Goal: Task Accomplishment & Management: Complete application form

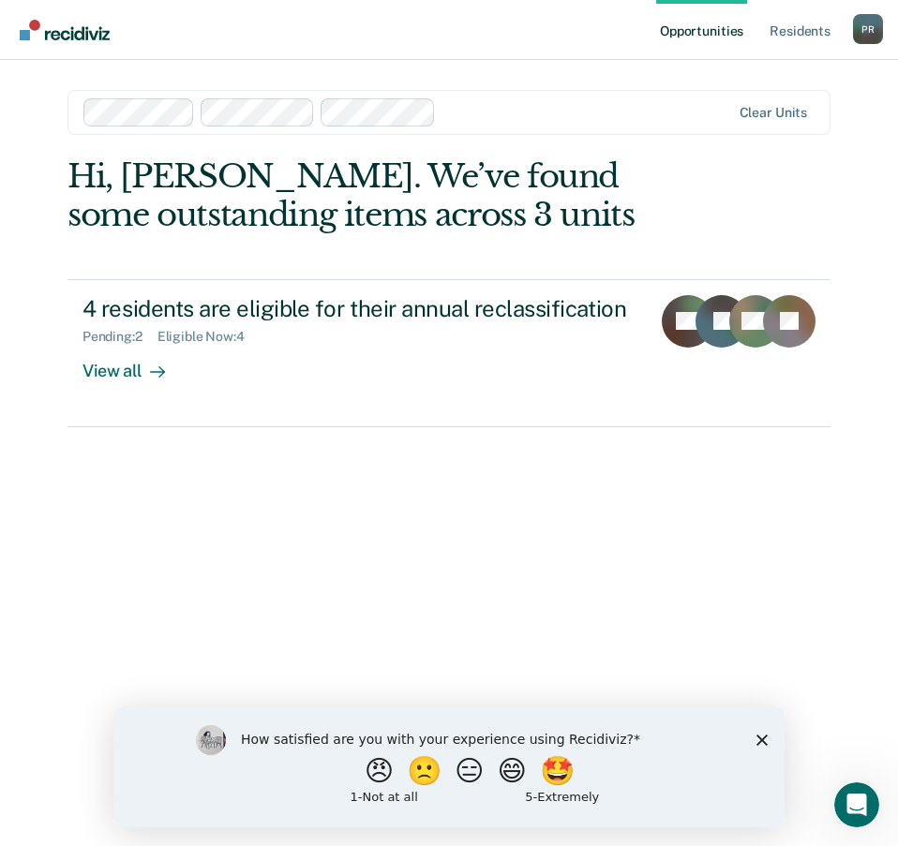
click at [762, 743] on icon "Close survey" at bounding box center [761, 739] width 11 height 11
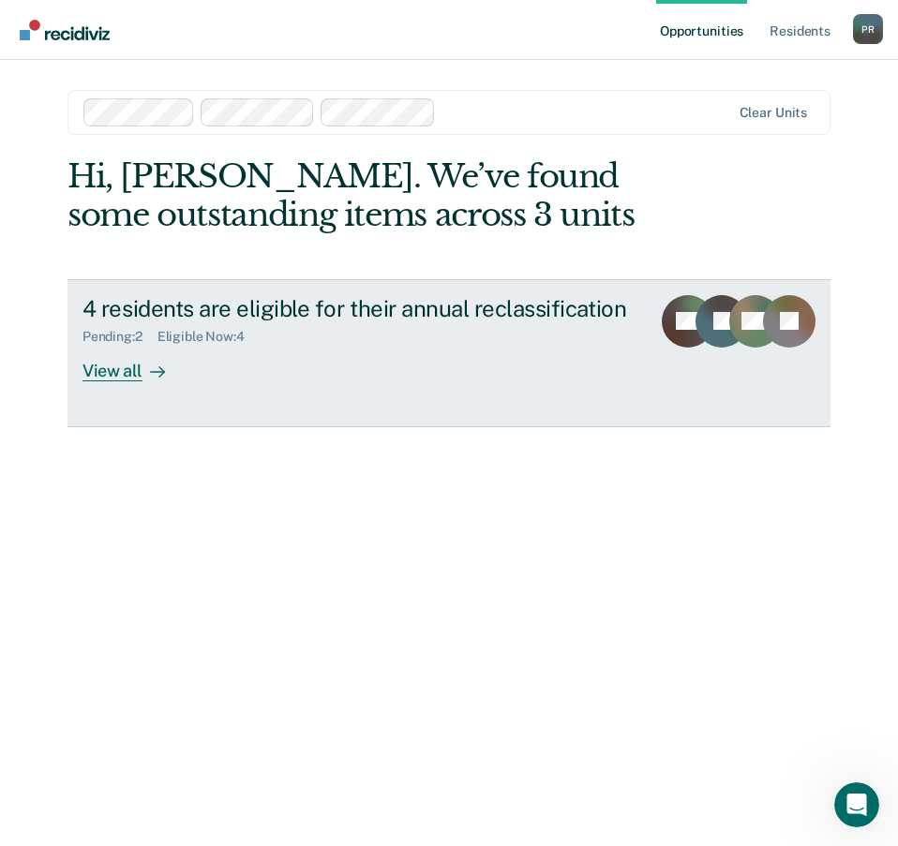
click at [114, 370] on div "View all" at bounding box center [134, 363] width 105 height 37
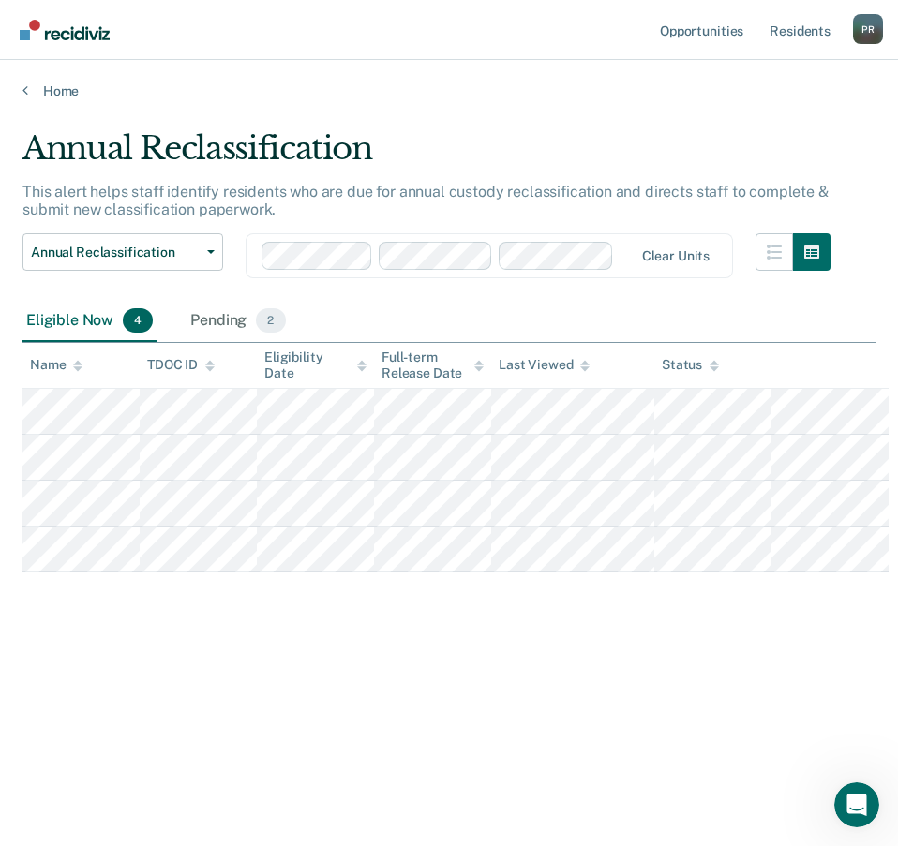
click at [260, 739] on div "Annual Reclassification This alert helps staff identify residents who are due f…" at bounding box center [448, 447] width 853 height 636
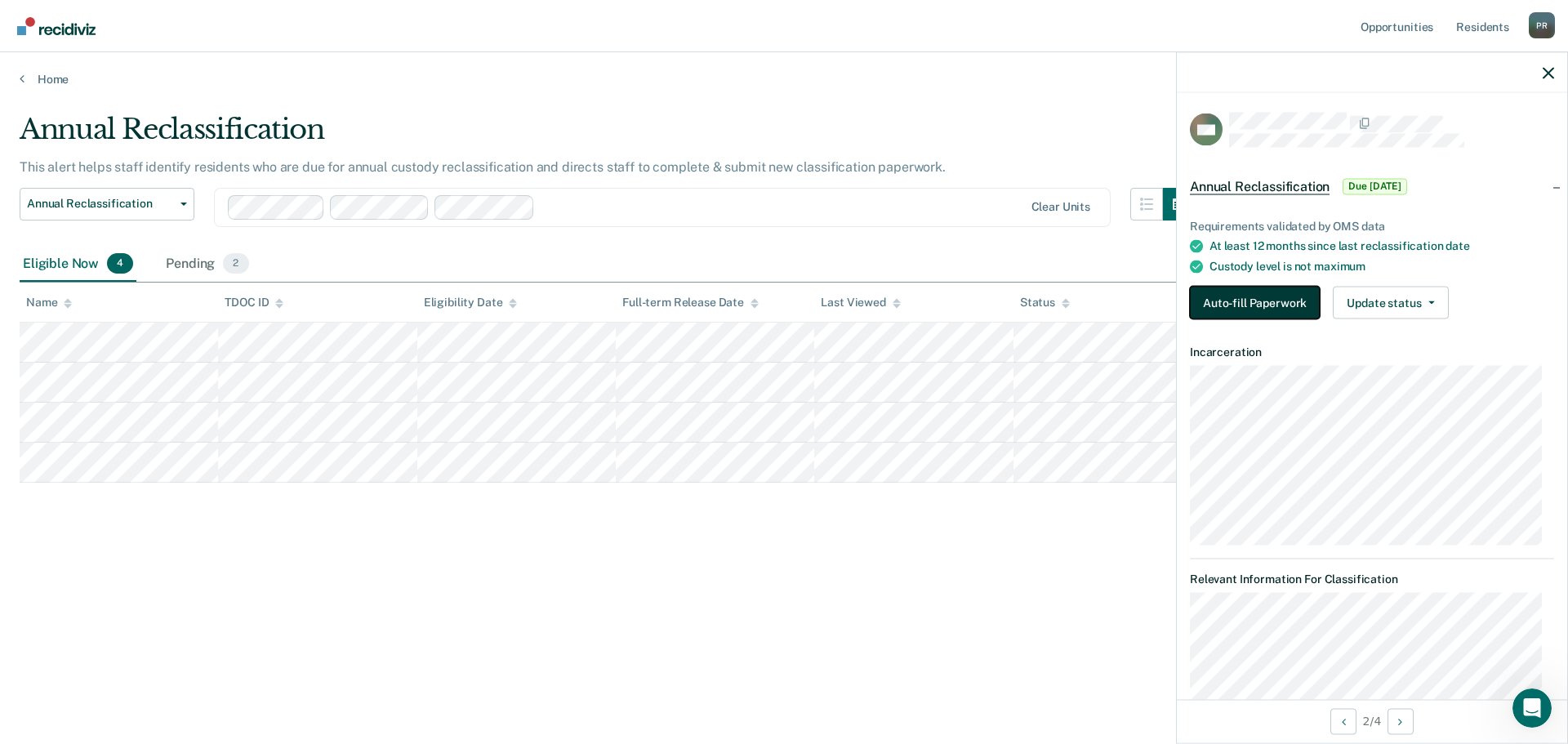
click at [782, 301] on button "Auto-fill Paperwork" at bounding box center [1254, 302] width 130 height 32
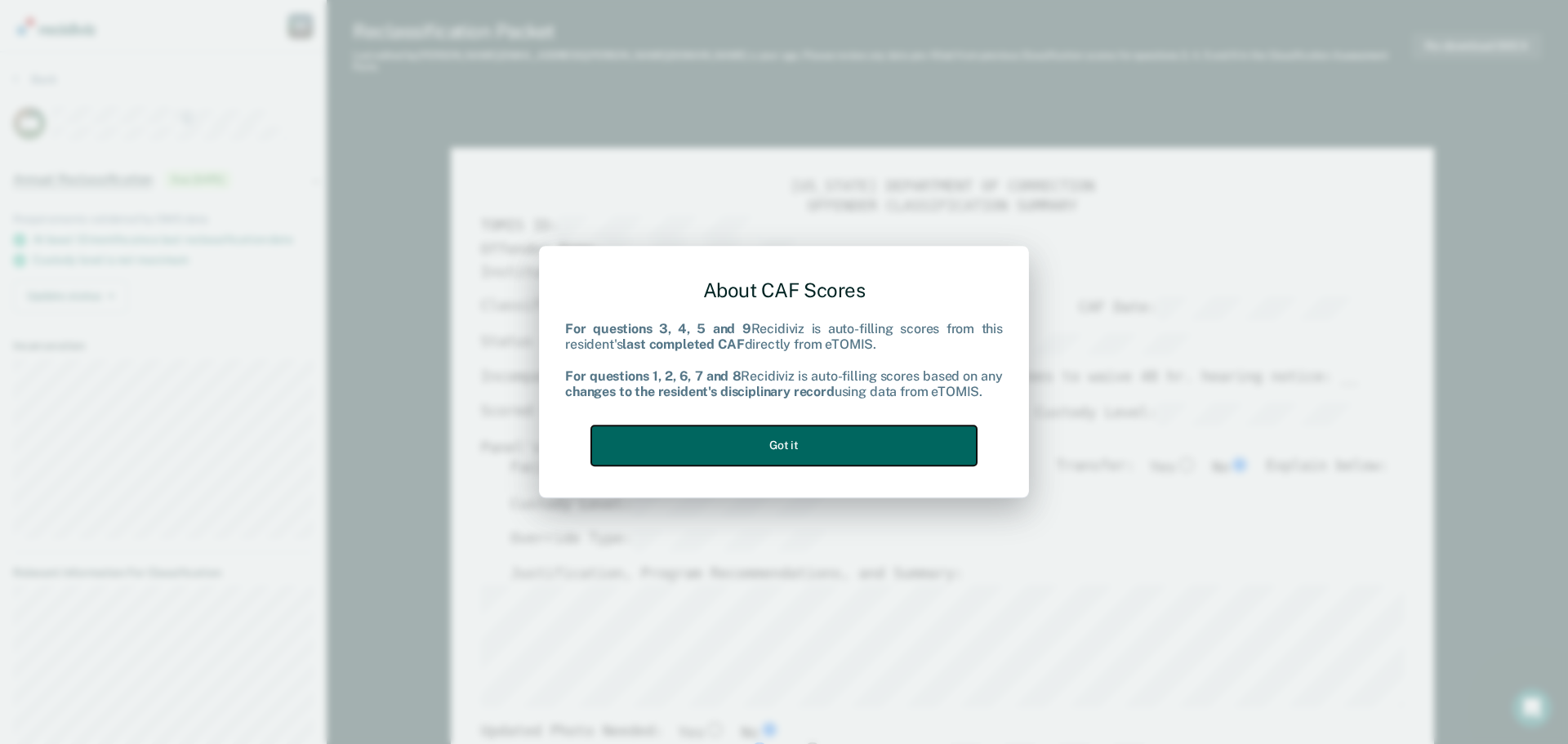
click at [782, 450] on button "Got it" at bounding box center [784, 445] width 385 height 40
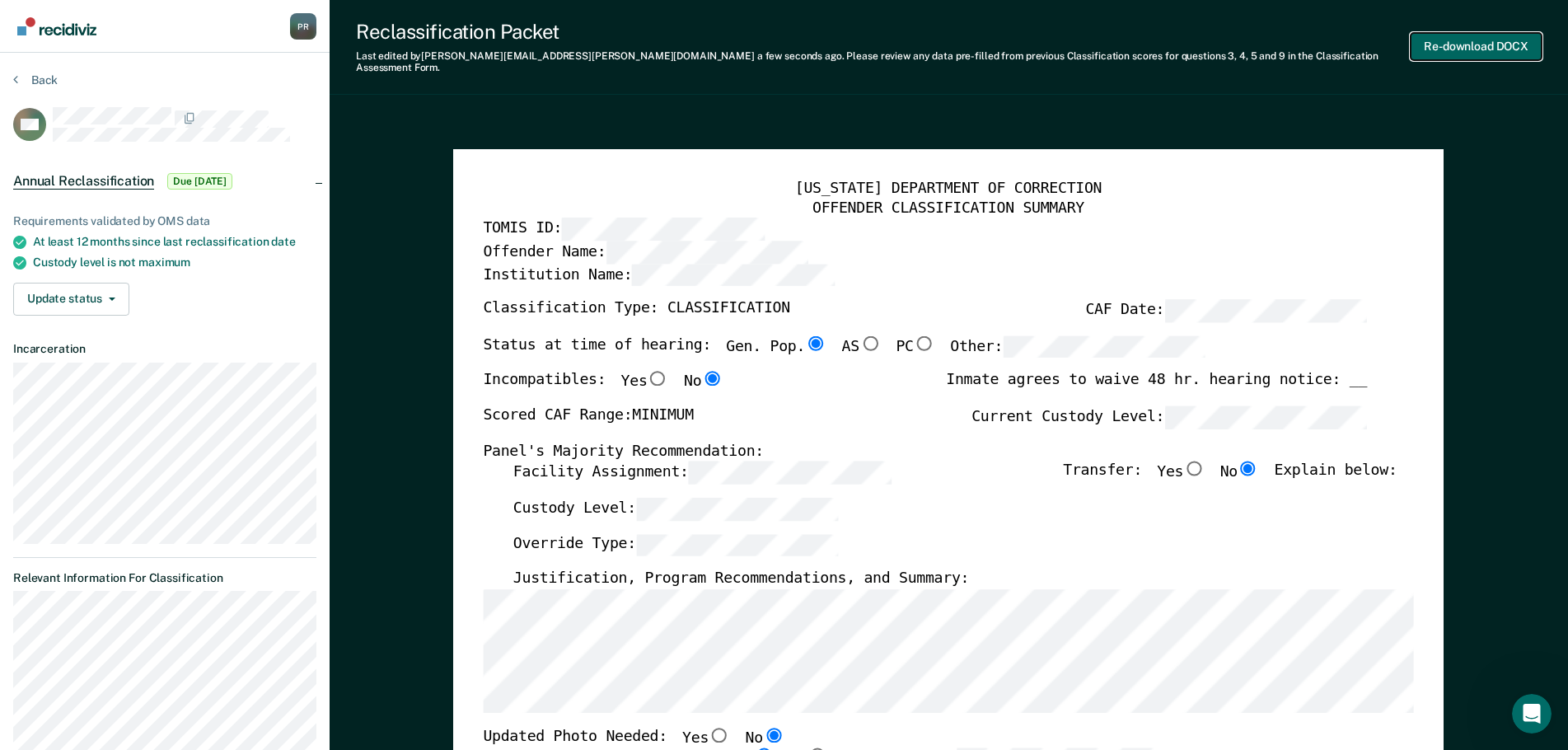
click at [789, 40] on button "Re-download DOCX" at bounding box center [1476, 46] width 131 height 27
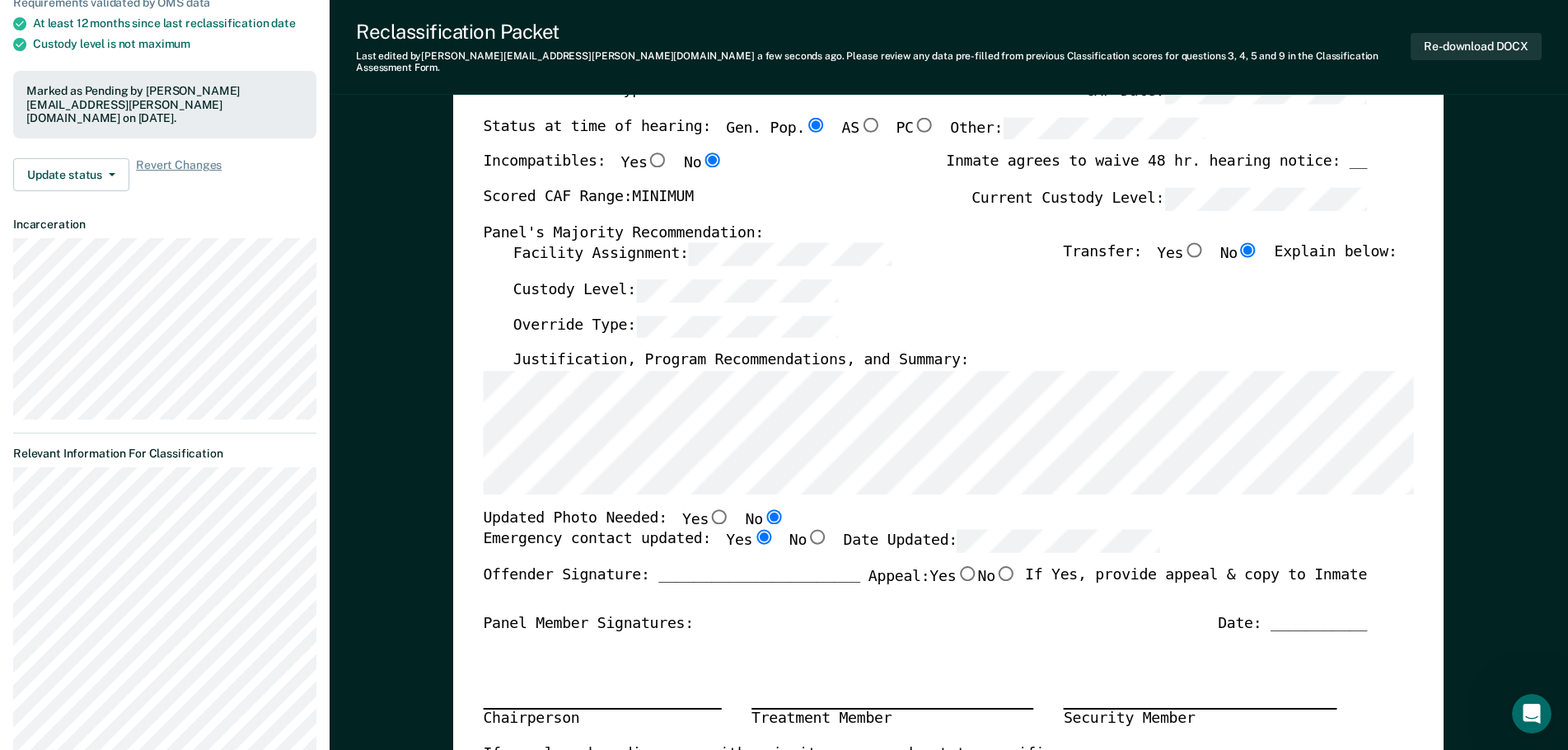
scroll to position [247, 0]
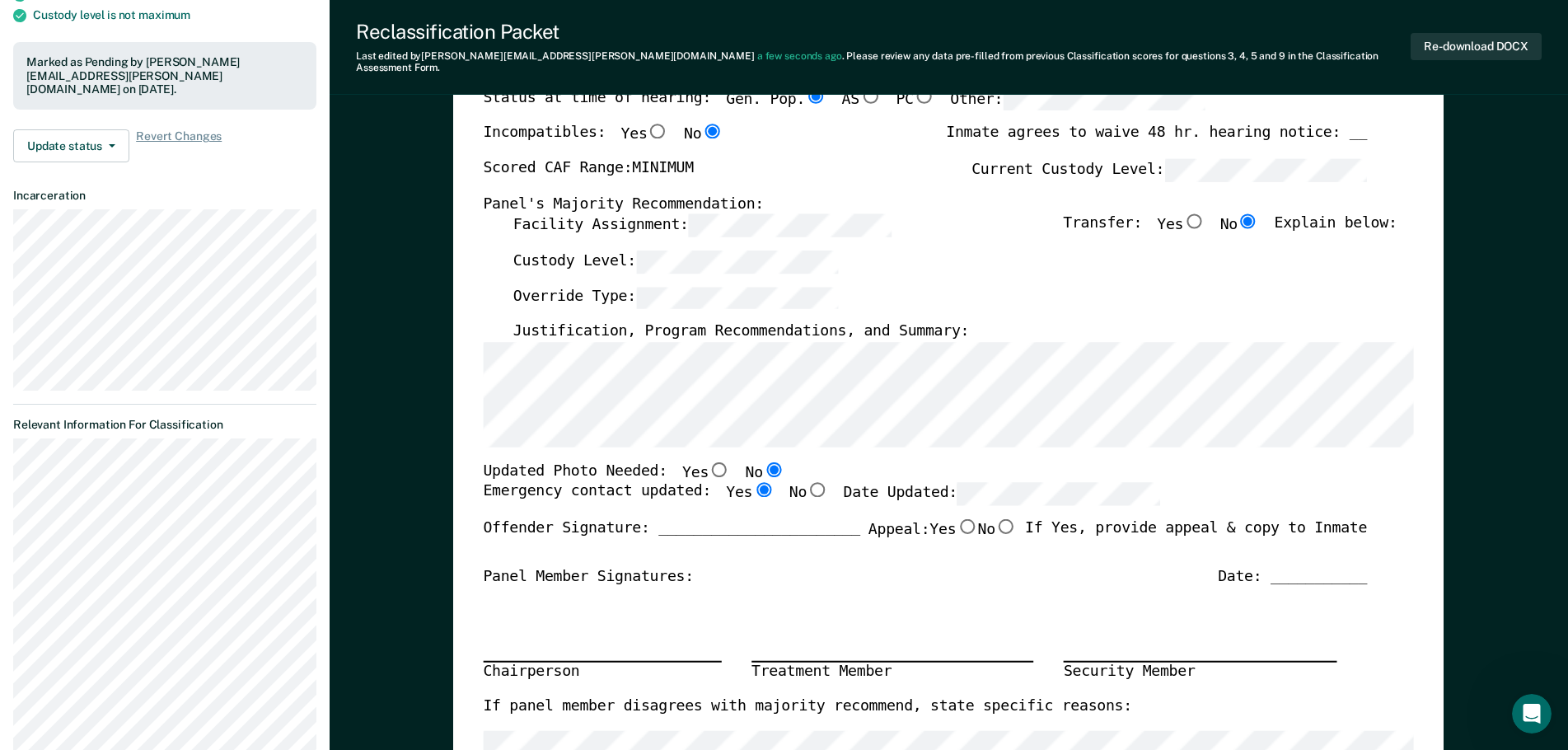
type textarea "x"
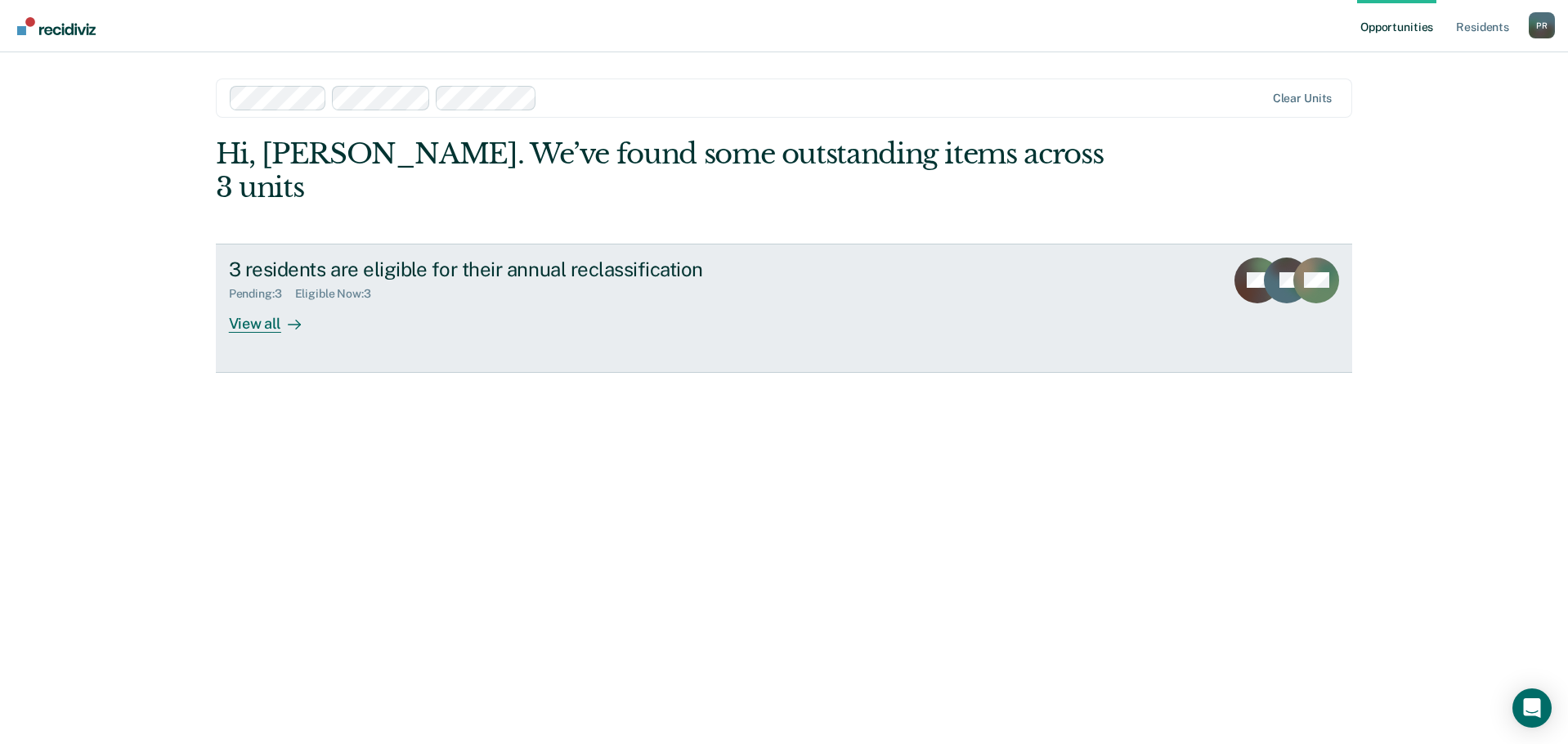
click at [289, 317] on icon at bounding box center [294, 324] width 13 height 13
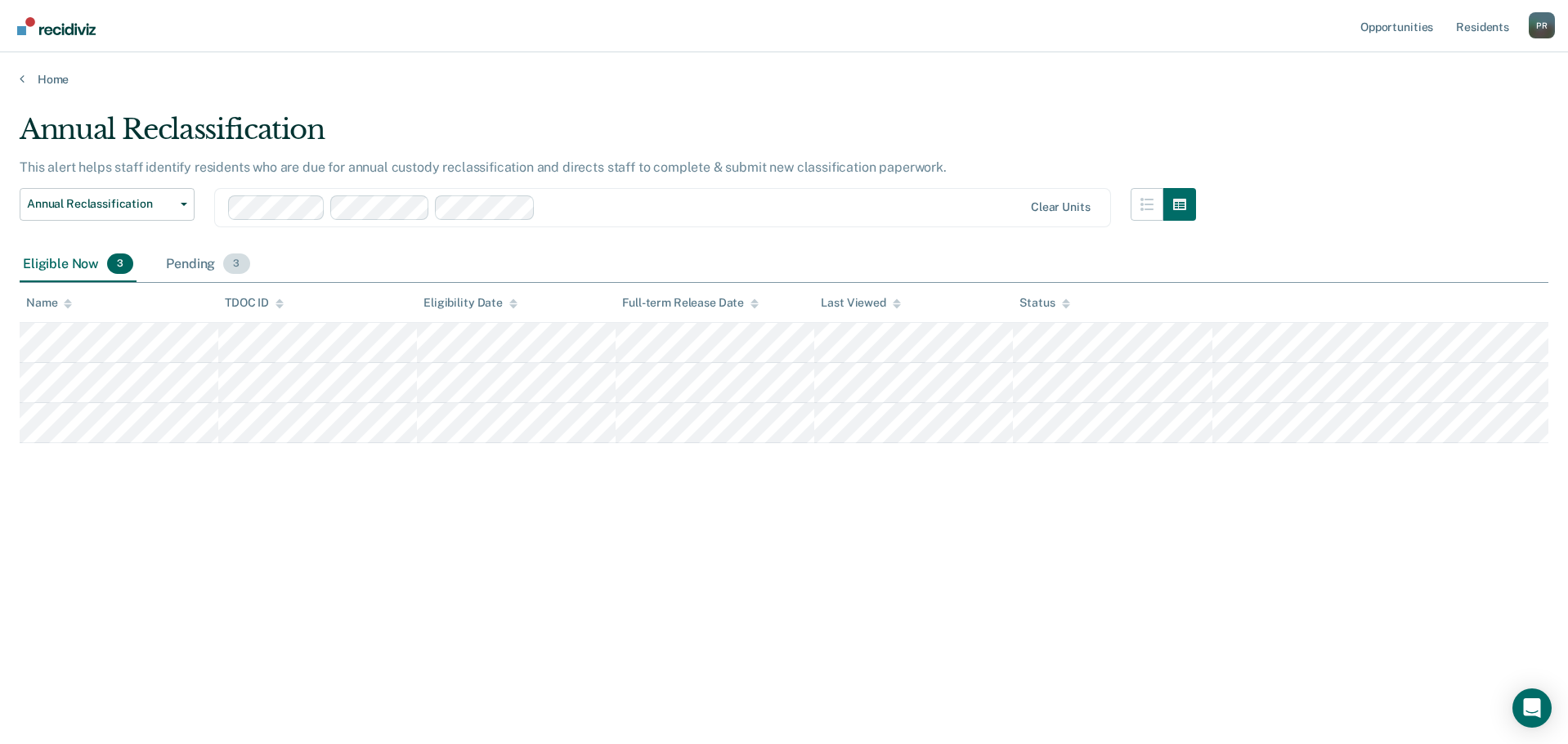
click at [191, 263] on div "Pending 3" at bounding box center [207, 264] width 90 height 36
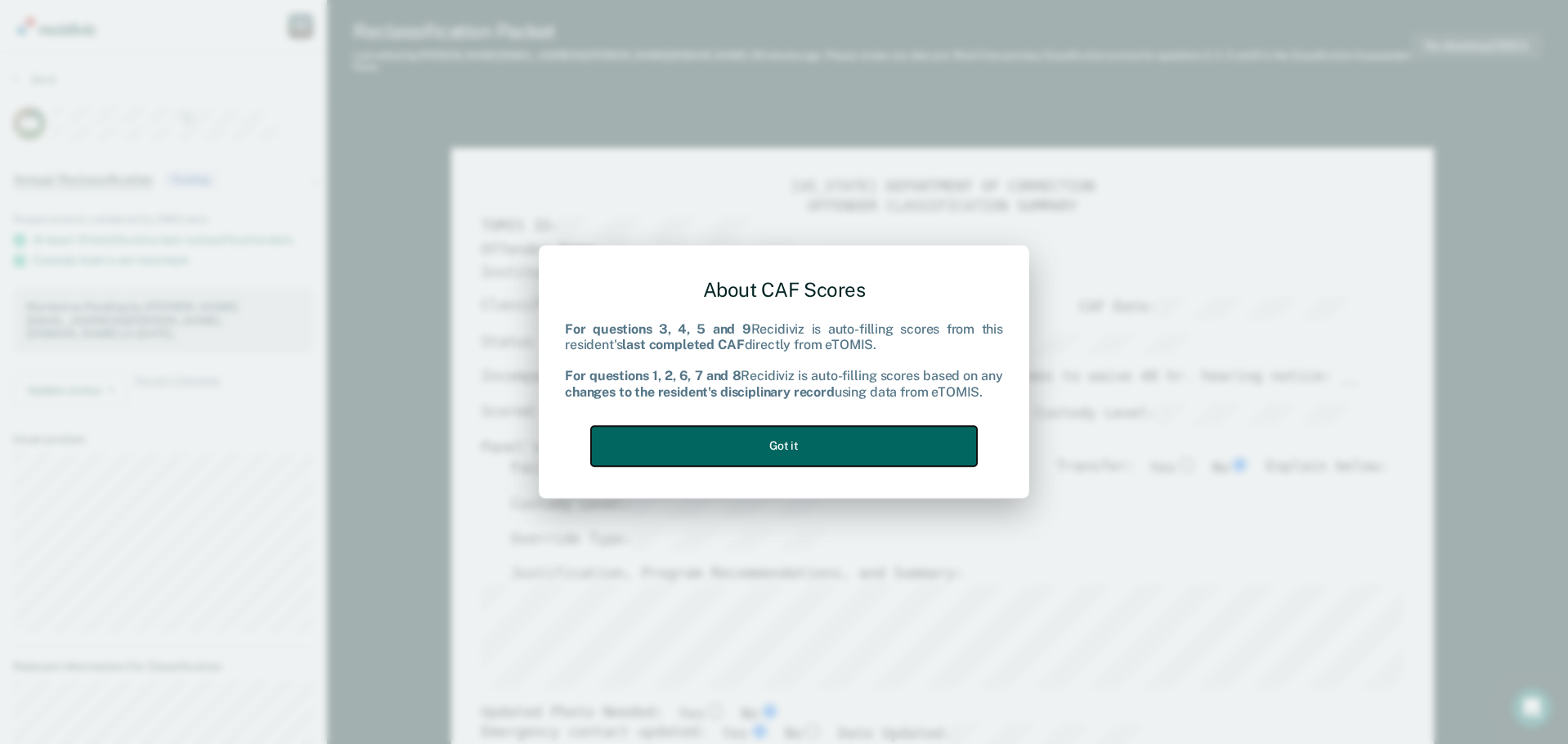
click at [836, 450] on button "Got it" at bounding box center [784, 446] width 386 height 40
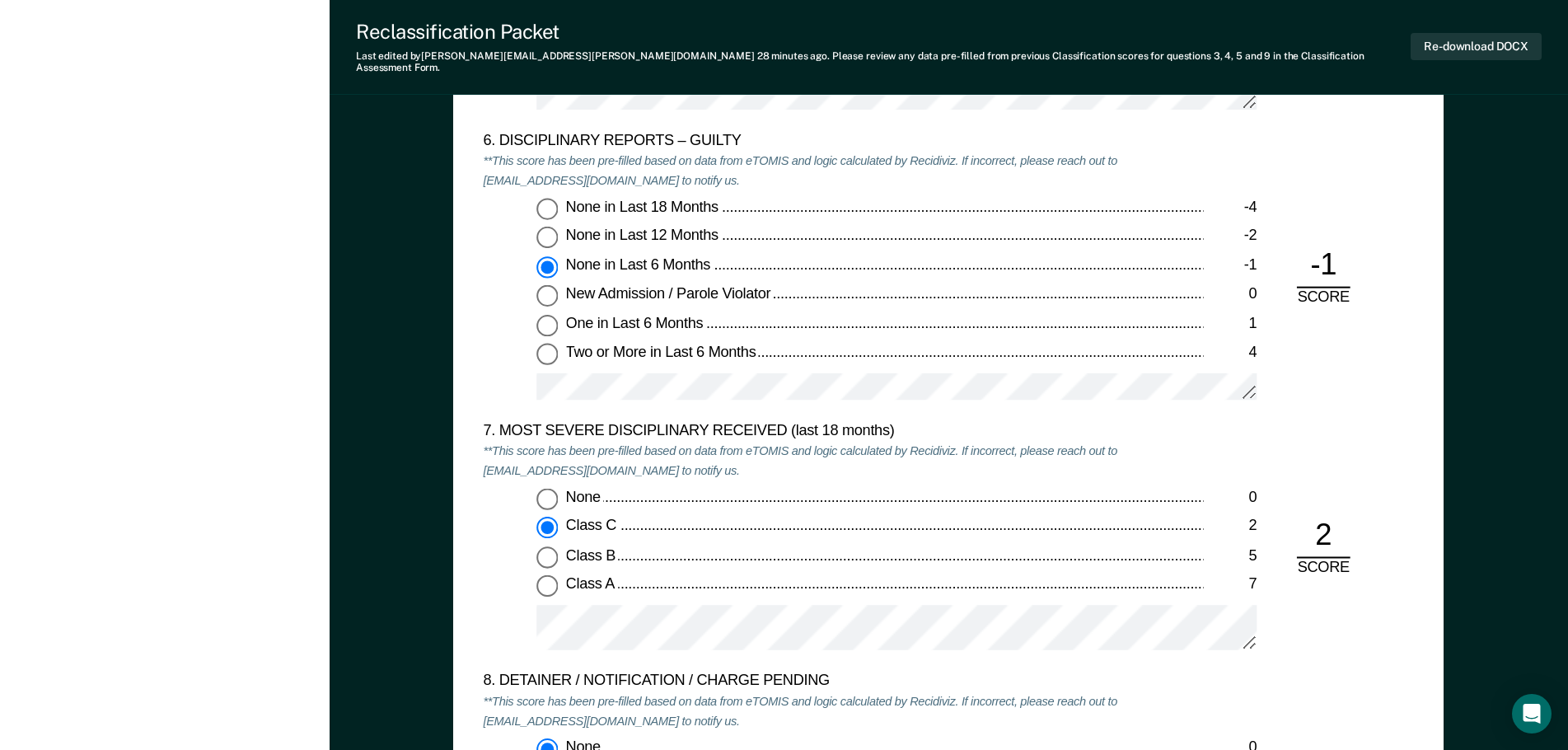
scroll to position [2883, 0]
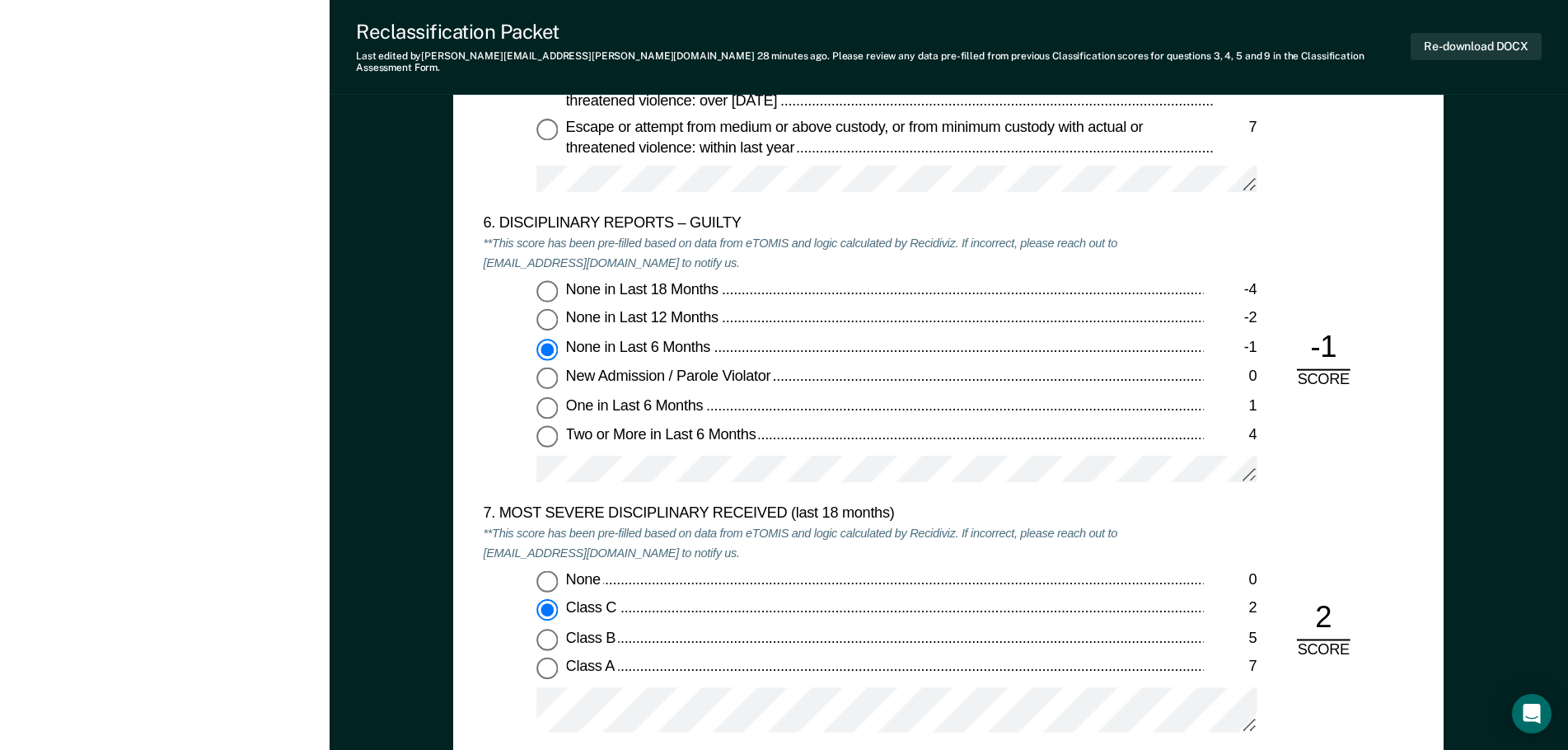
click at [548, 368] on input "New Admission / Parole Violator 0" at bounding box center [547, 378] width 21 height 21
type textarea "x"
radio input "false"
radio input "true"
click at [547, 397] on input "One in Last 6 Months 1" at bounding box center [547, 408] width 21 height 21
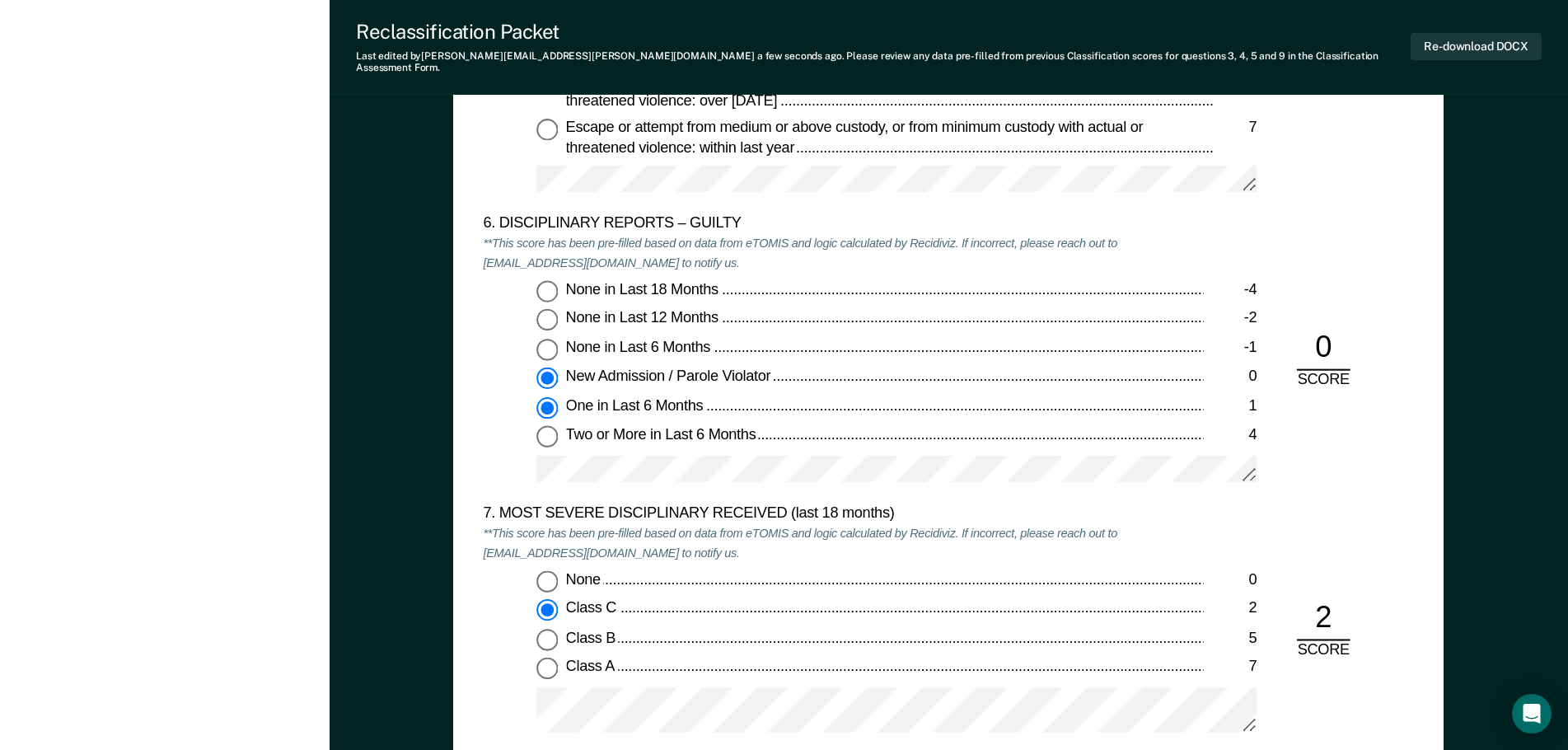
type textarea "x"
radio input "false"
radio input "true"
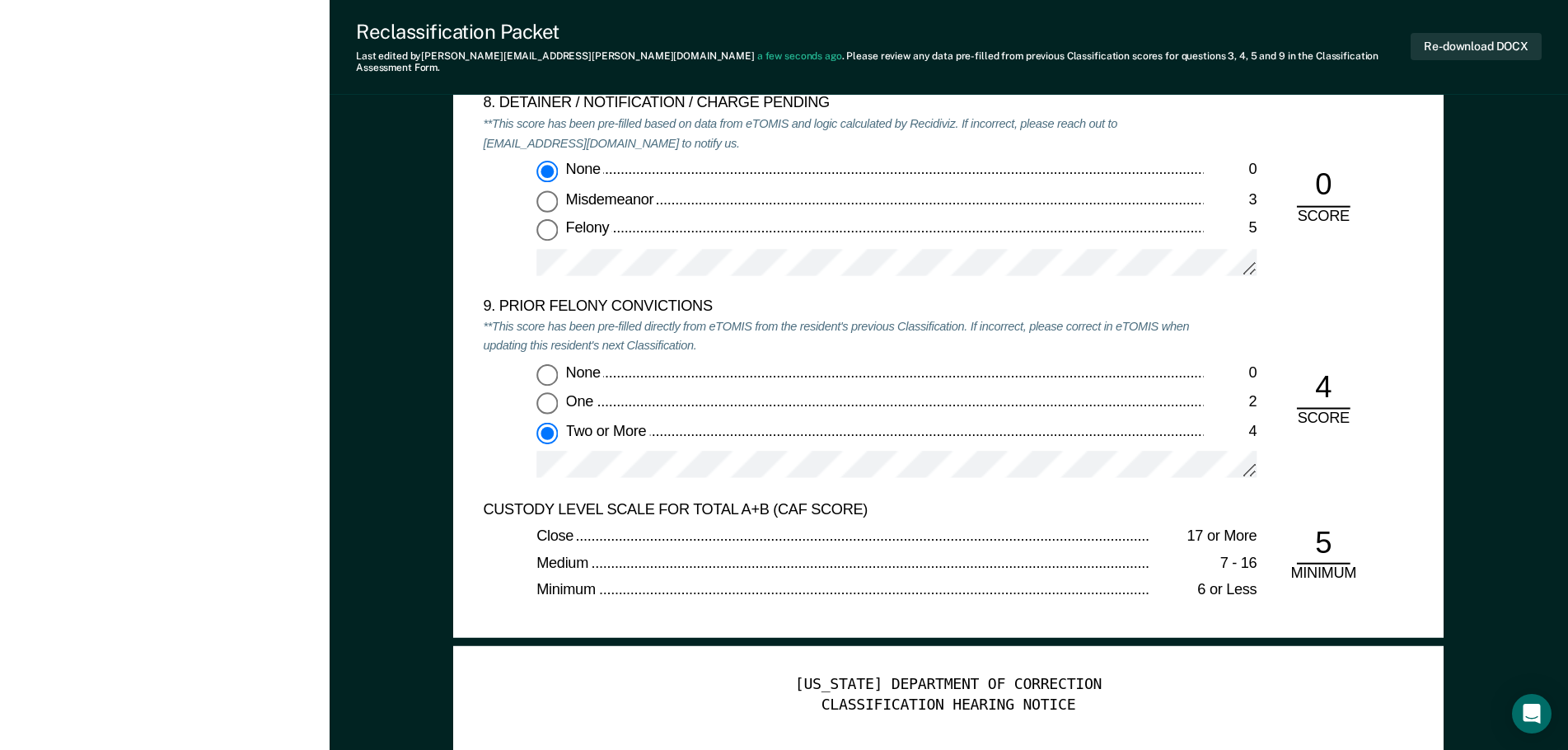
scroll to position [3542, 0]
click at [547, 366] on input "None 0" at bounding box center [547, 375] width 21 height 21
type textarea "x"
radio input "true"
radio input "false"
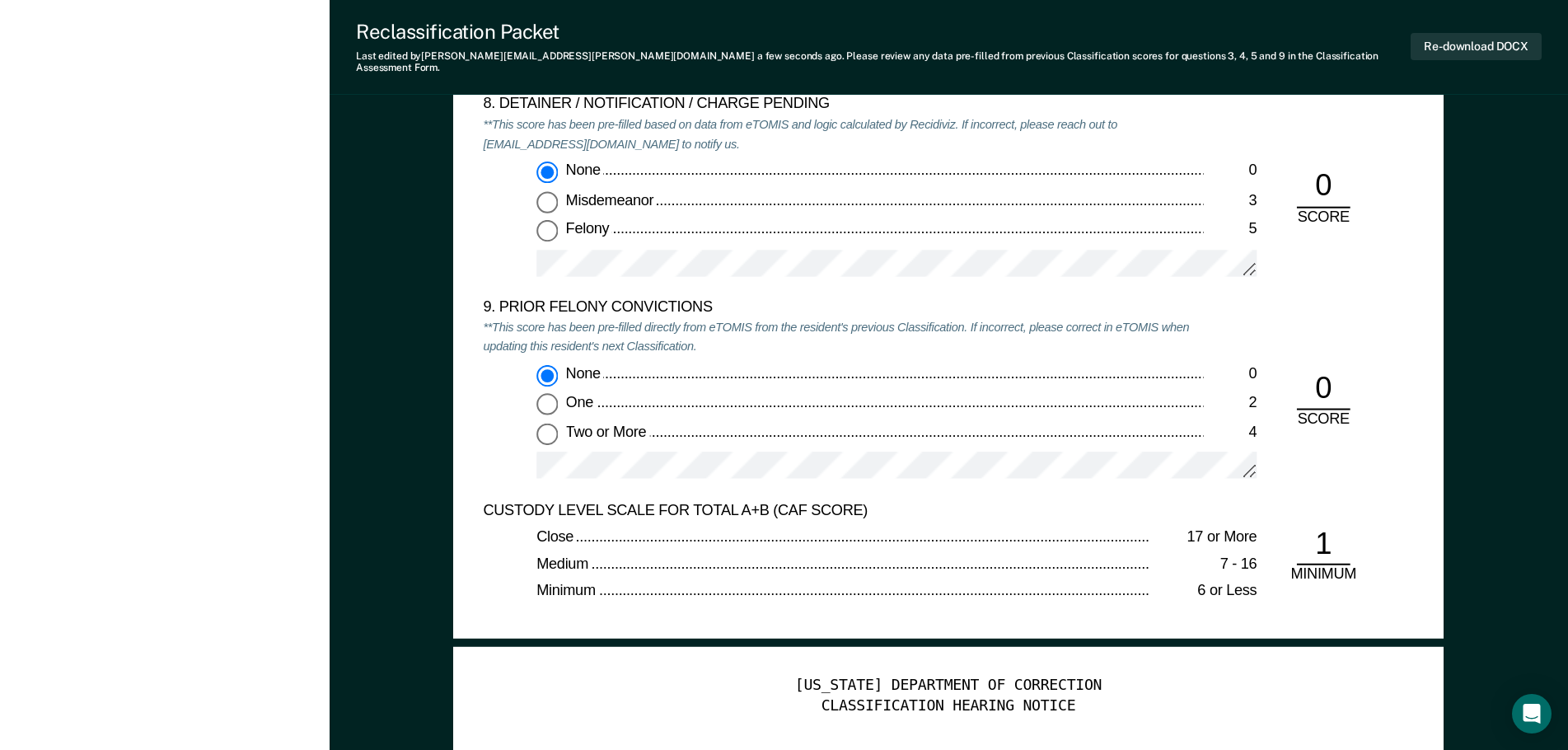
click at [550, 424] on input "Two or More 4" at bounding box center [547, 433] width 21 height 21
type textarea "x"
radio input "false"
radio input "true"
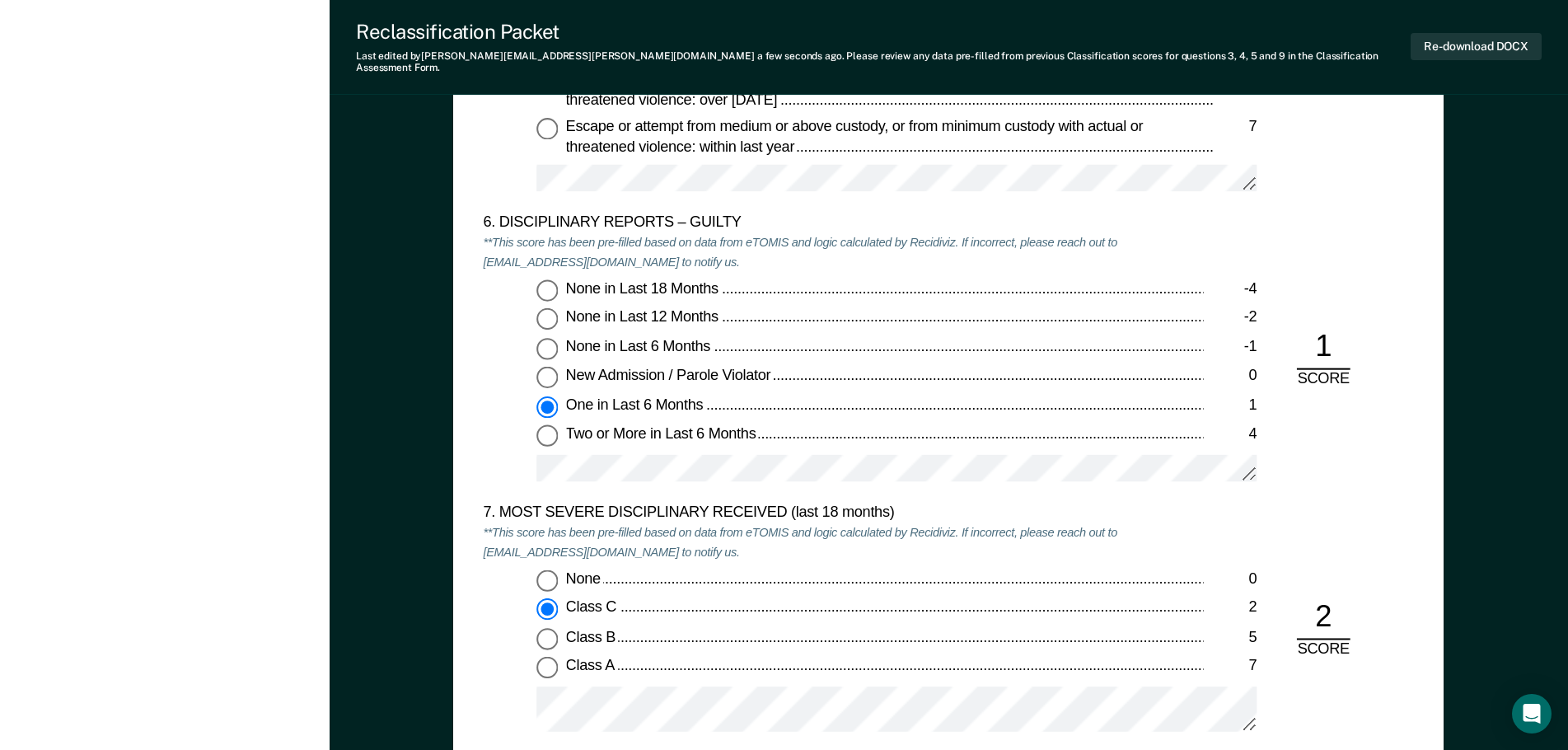
scroll to position [2883, 0]
click at [548, 340] on input "None in Last 6 Months -1" at bounding box center [547, 349] width 21 height 21
type textarea "x"
radio input "true"
radio input "false"
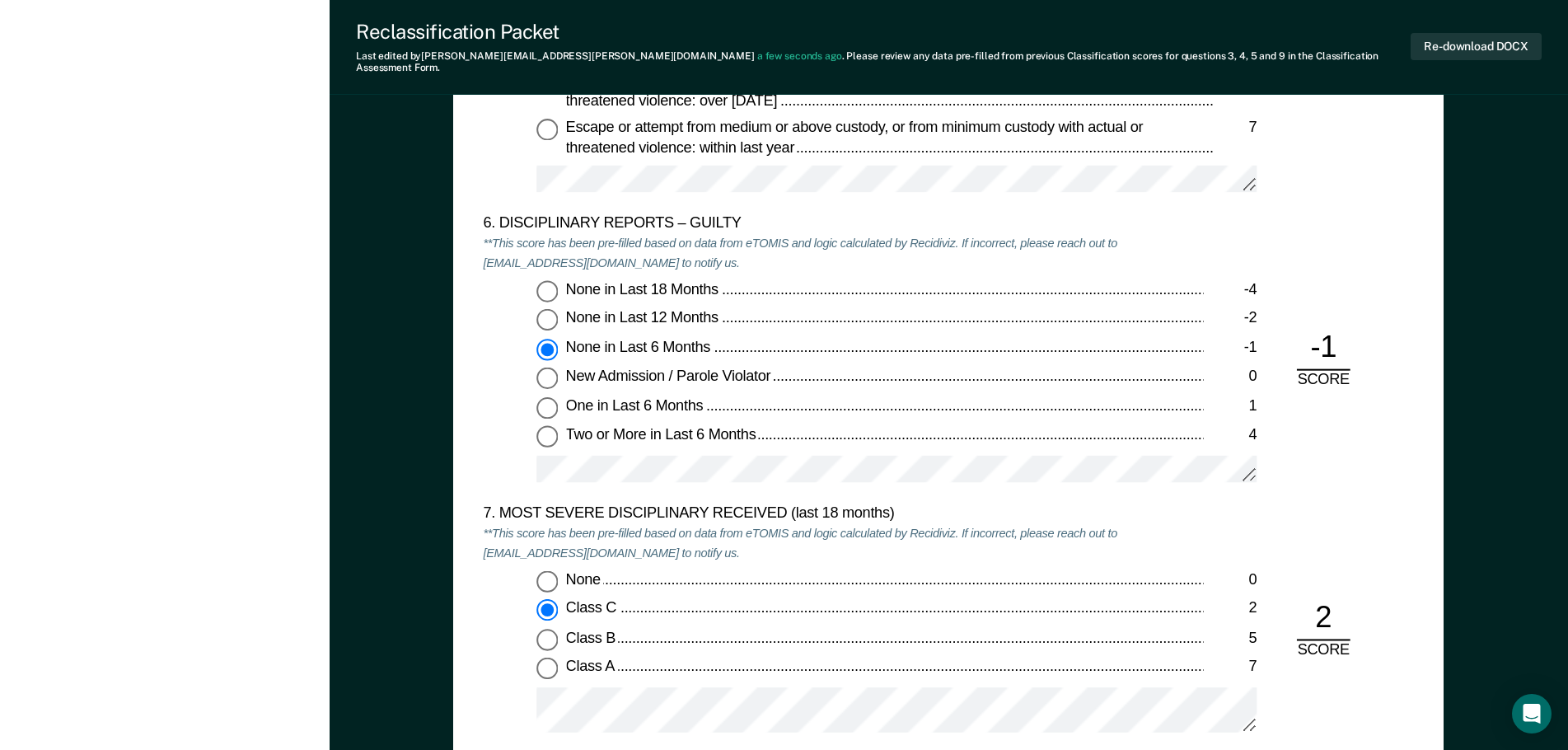
type textarea "x"
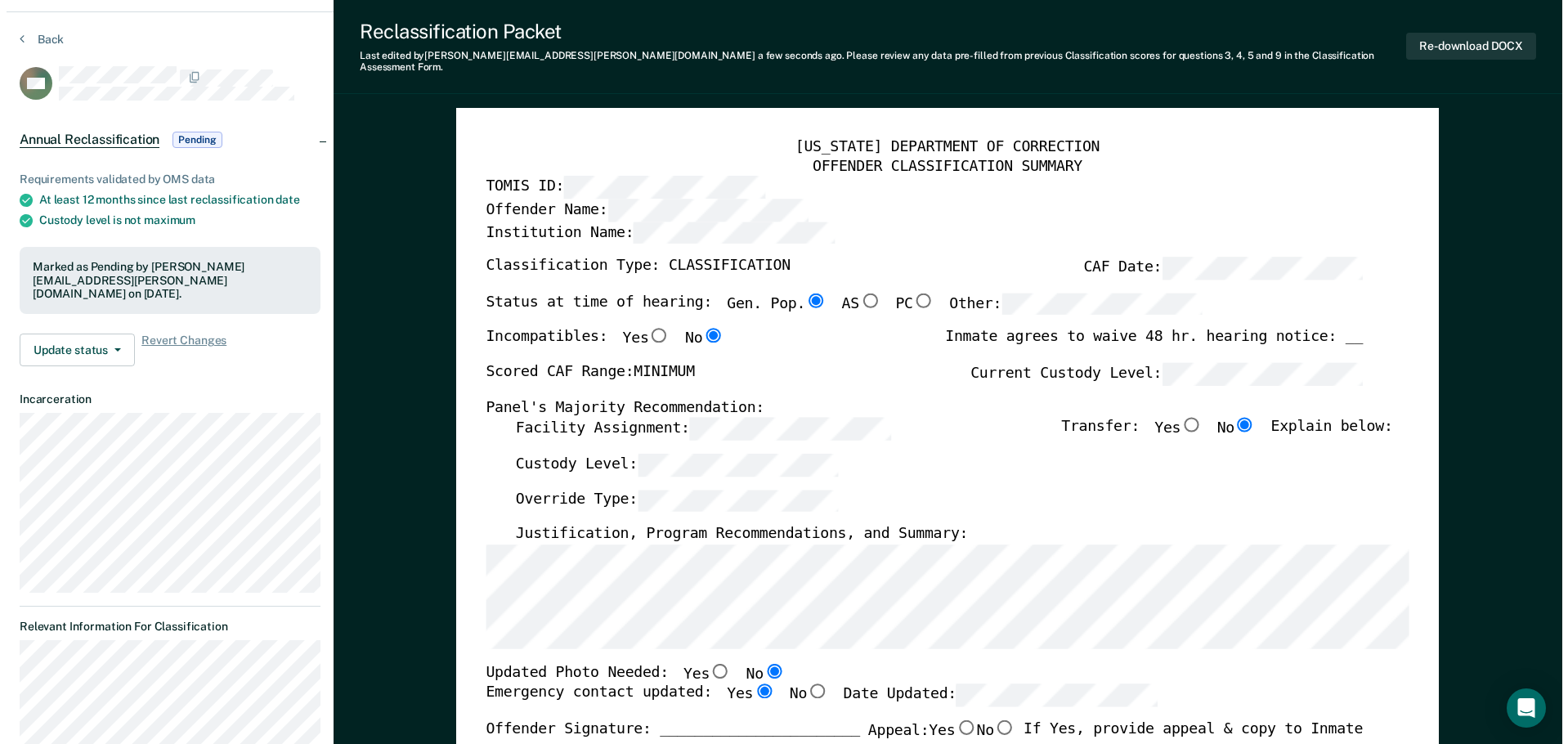
scroll to position [0, 0]
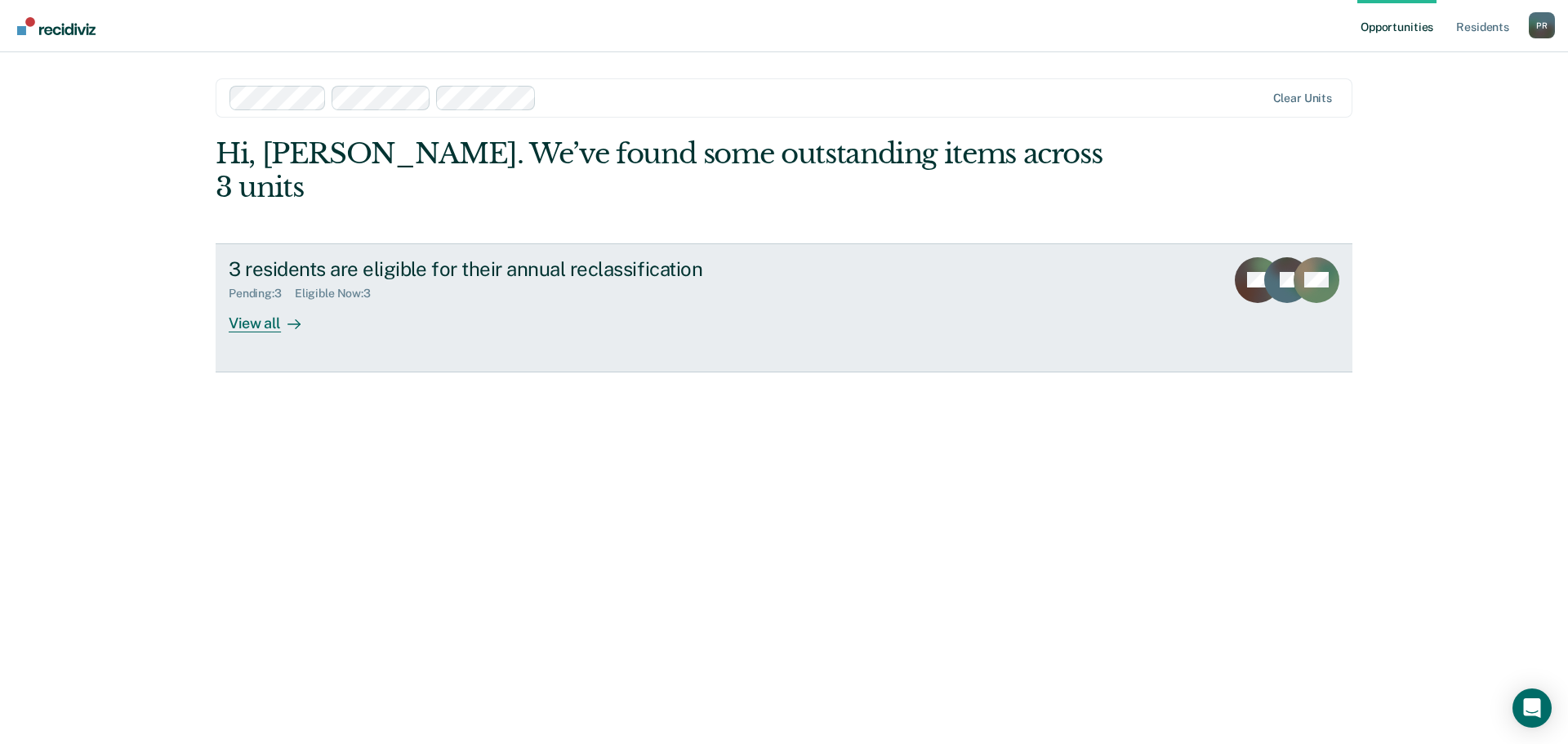
click at [252, 301] on div "View all" at bounding box center [274, 316] width 92 height 32
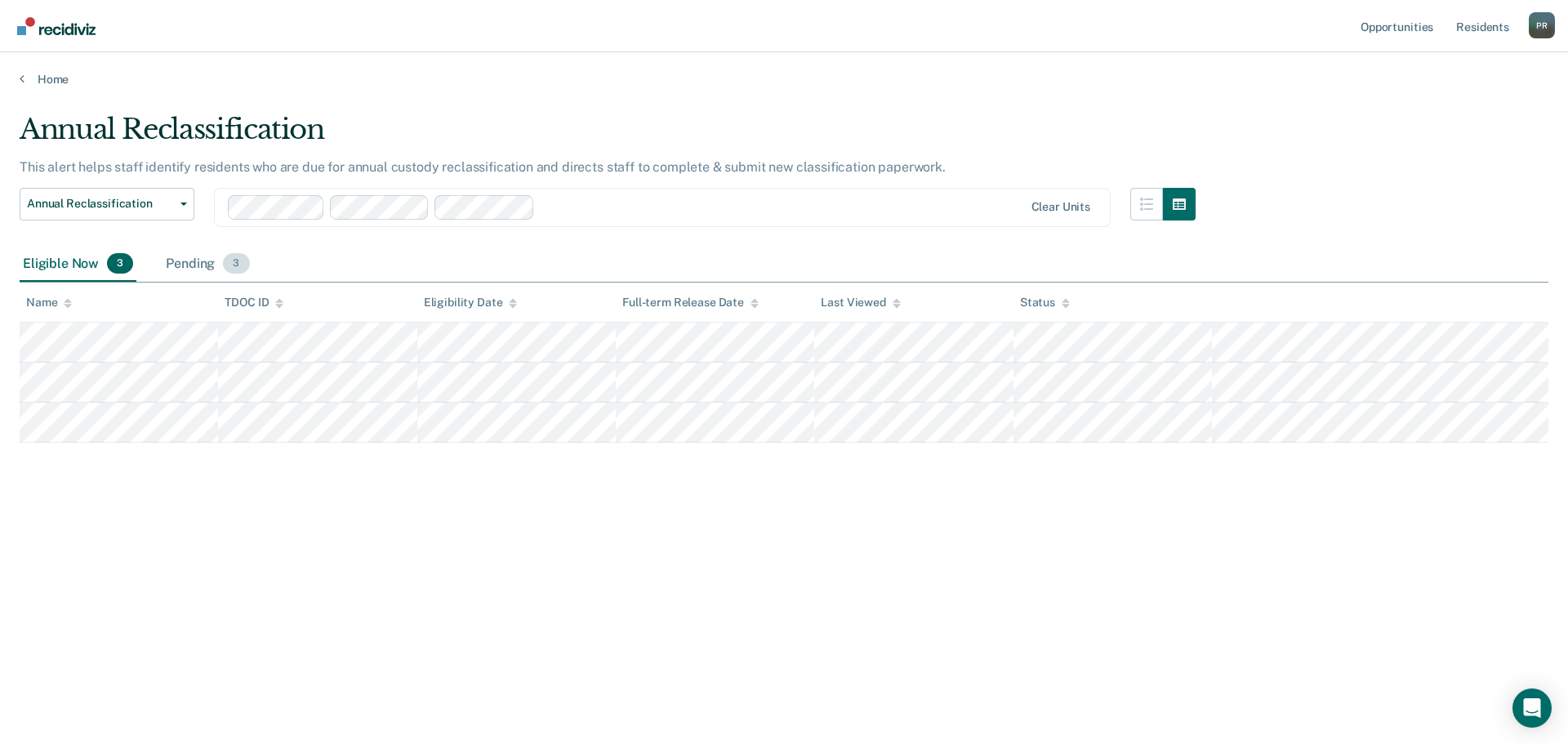
click at [183, 255] on div "Pending 3" at bounding box center [207, 264] width 90 height 36
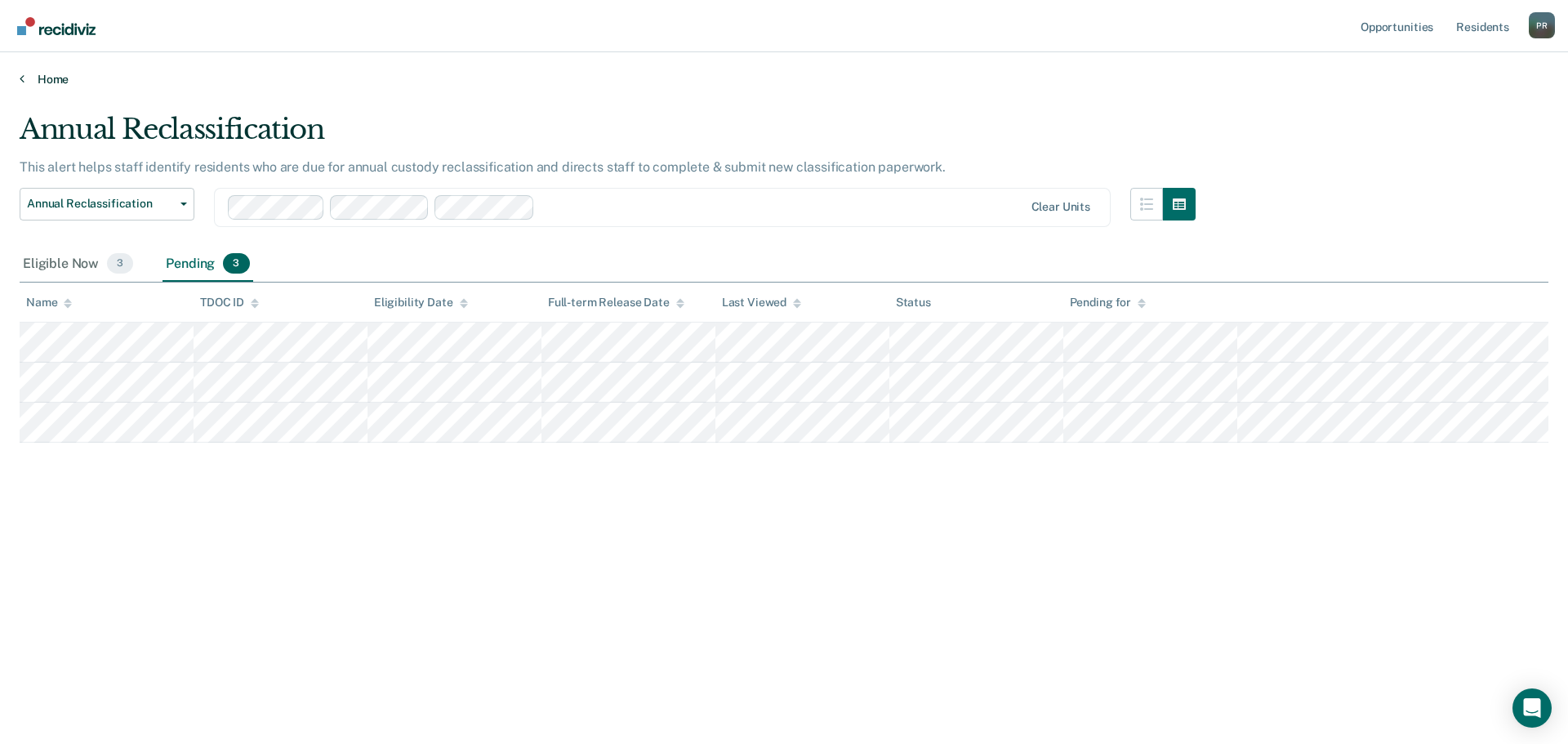
click at [27, 82] on link "Home" at bounding box center [784, 78] width 1529 height 15
